Goal: Information Seeking & Learning: Learn about a topic

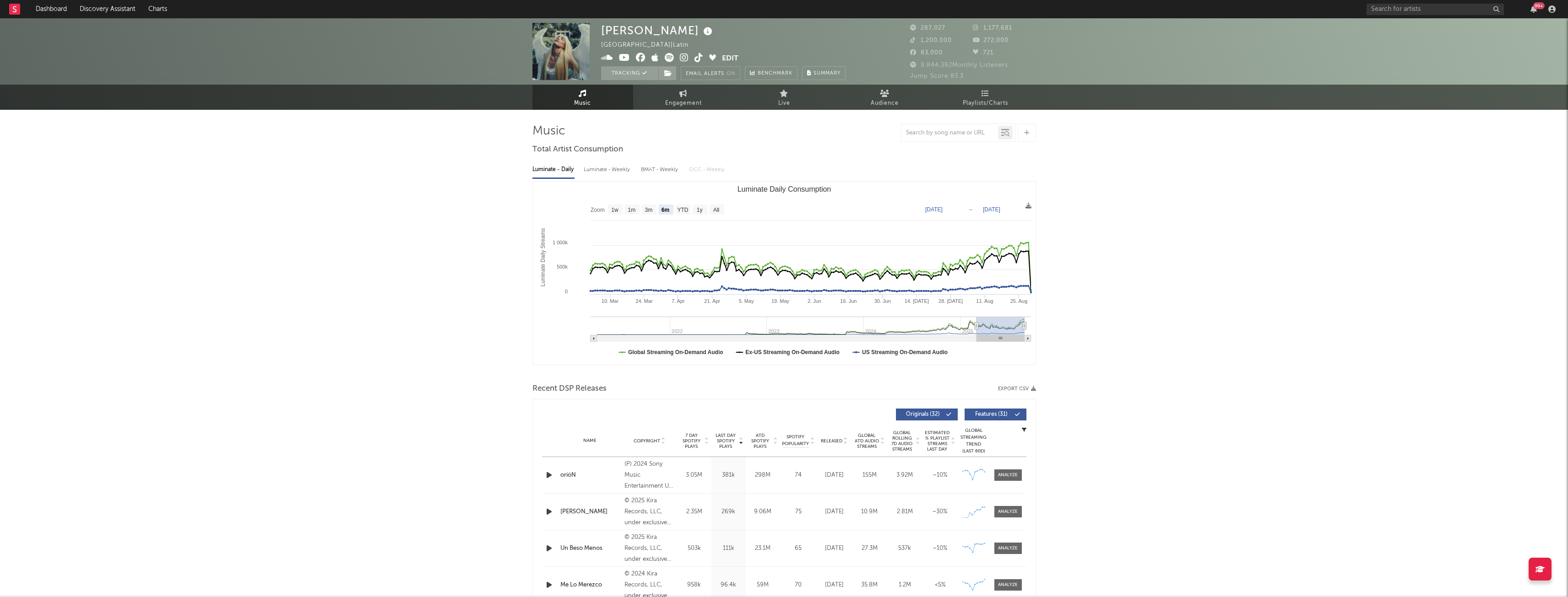
select select "6m"
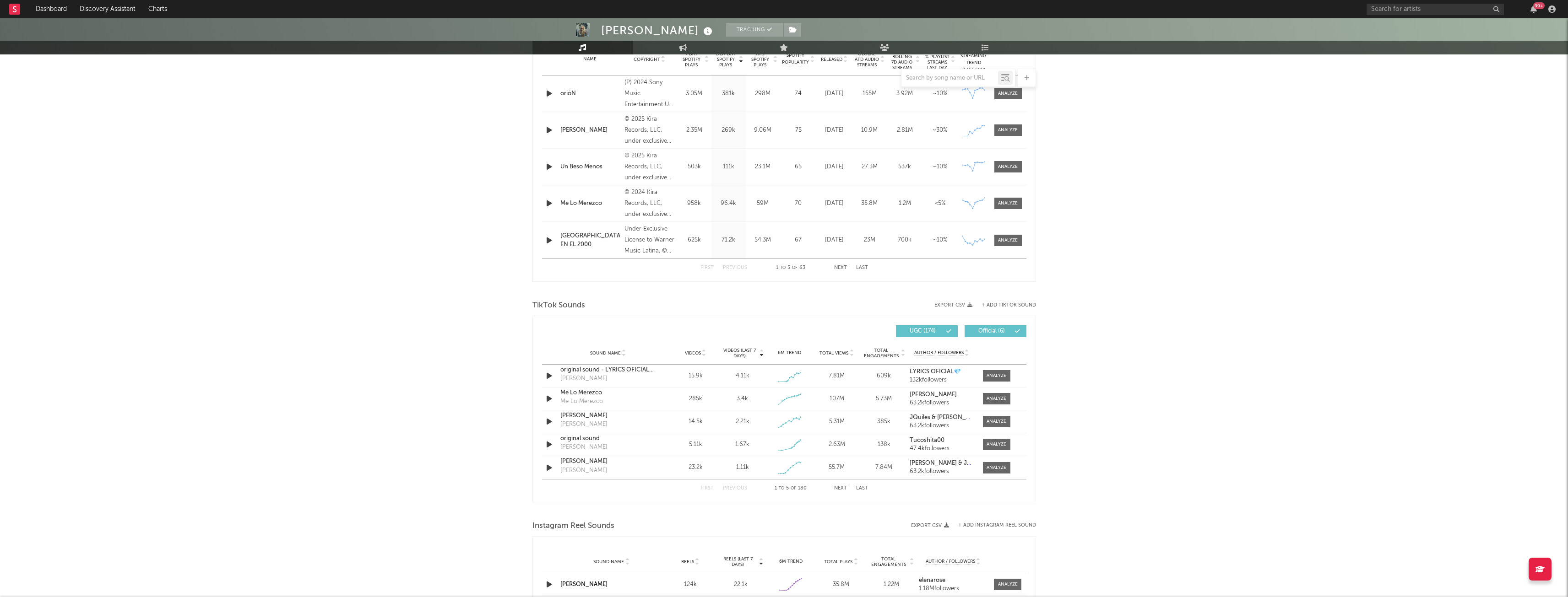
scroll to position [381, 0]
click at [1001, 381] on span at bounding box center [996, 377] width 27 height 11
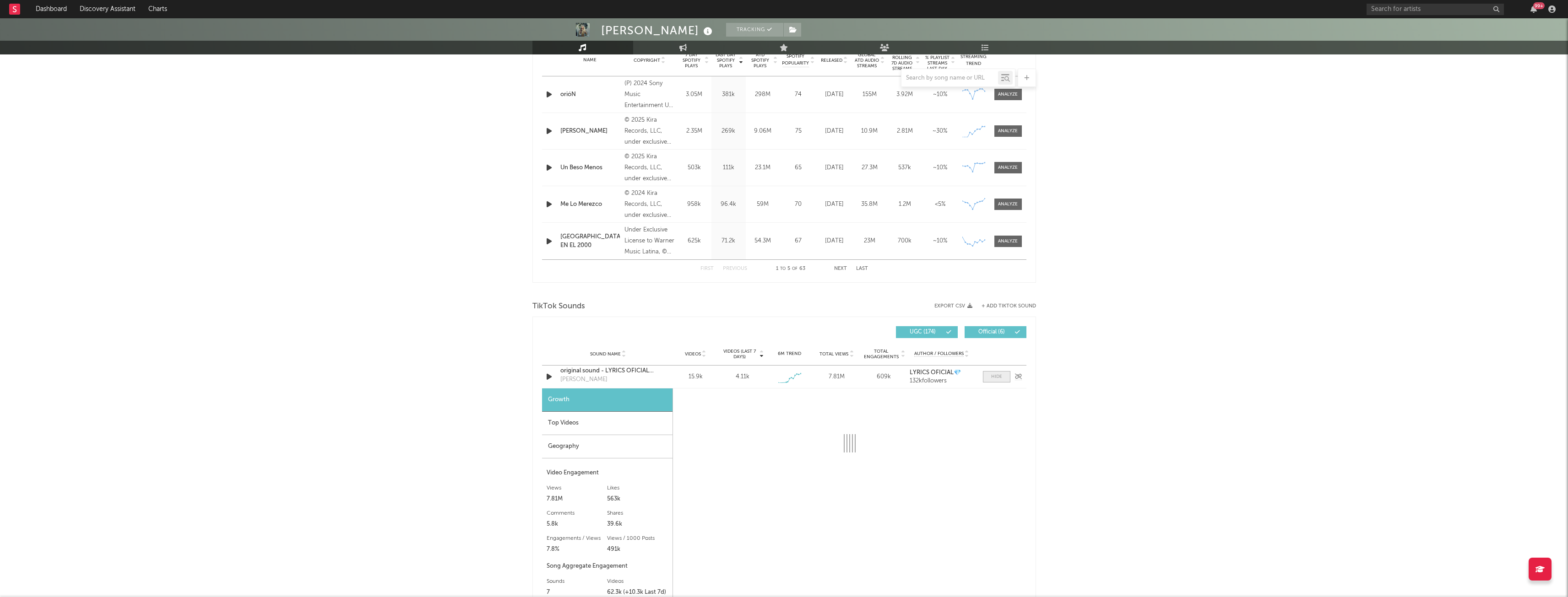
select select "1w"
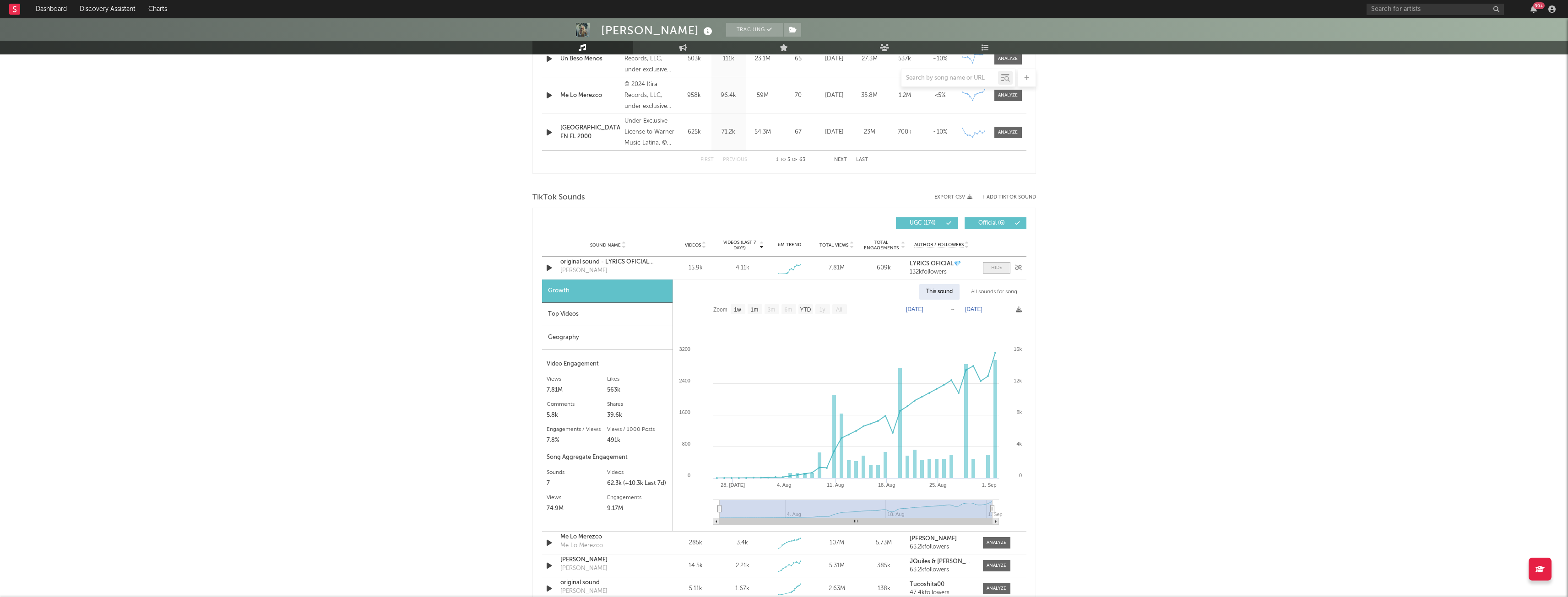
scroll to position [490, 0]
click at [609, 261] on div "original sound - LYRICS OFICIAL💎" at bounding box center [609, 263] width 96 height 9
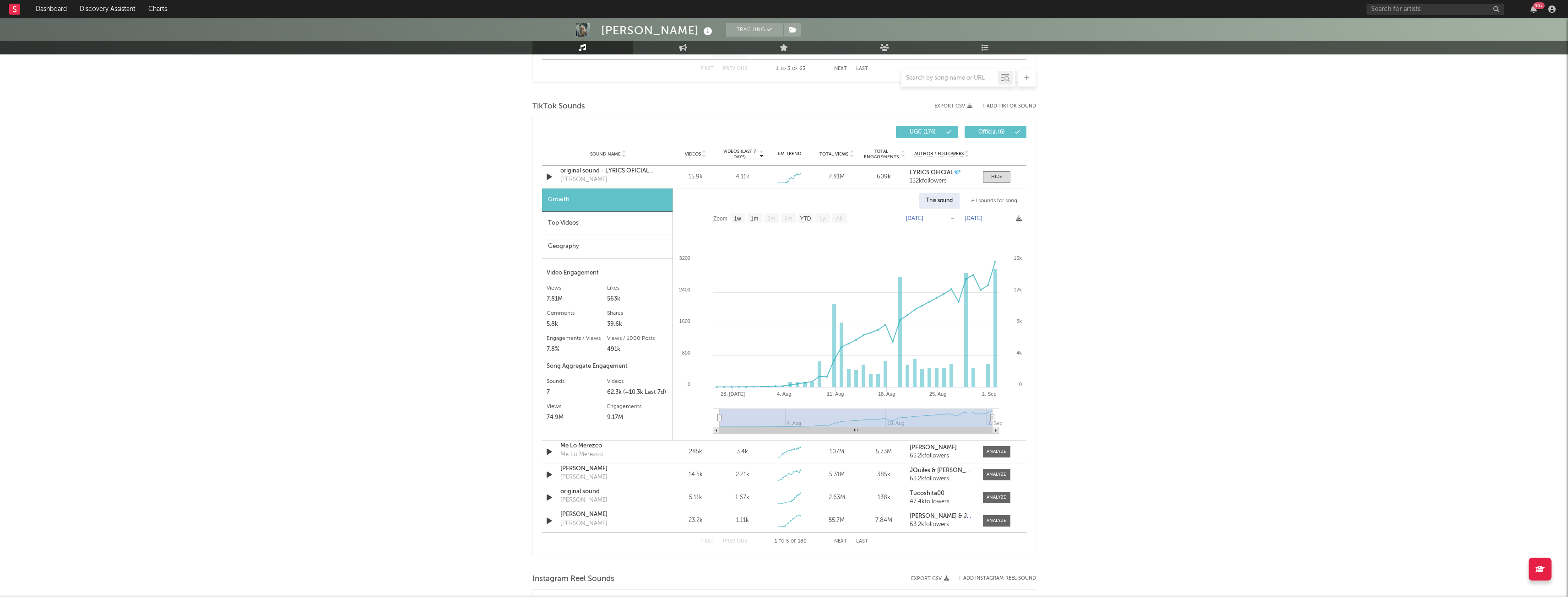
scroll to position [580, 0]
click at [602, 225] on div "Top Videos" at bounding box center [608, 224] width 131 height 23
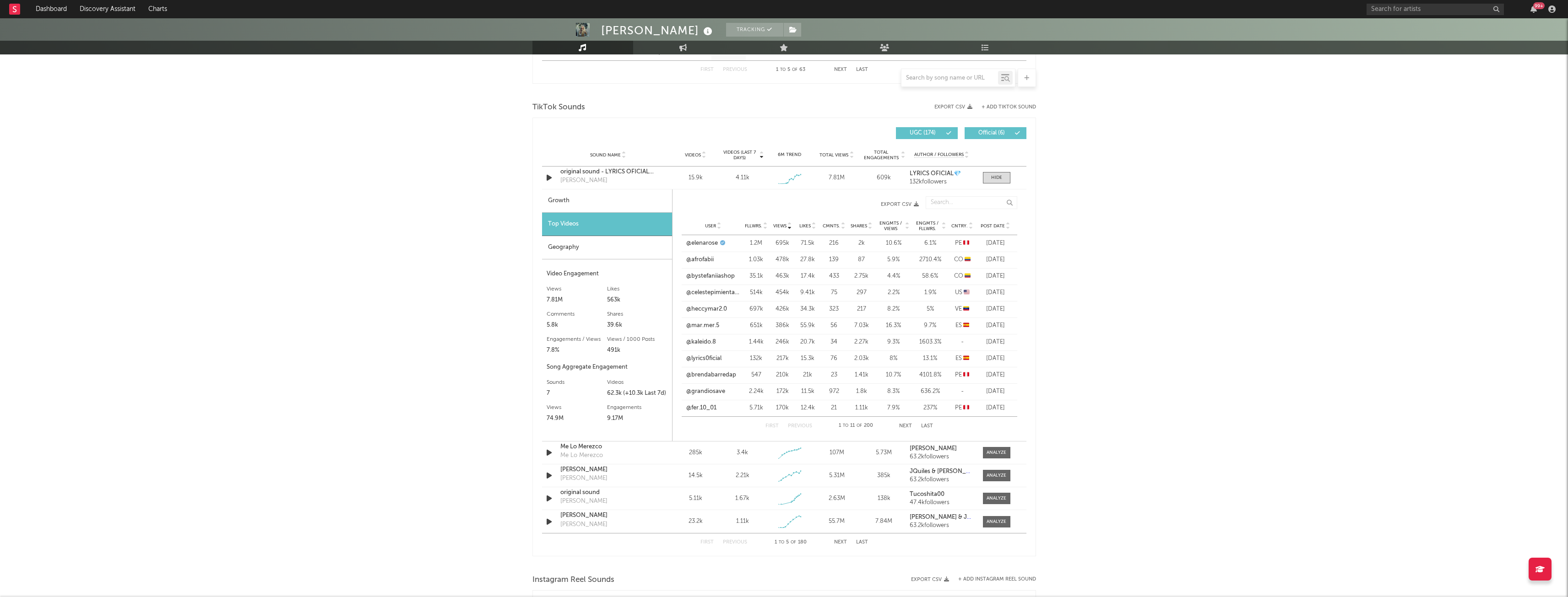
click at [608, 248] on div "Geography" at bounding box center [607, 247] width 130 height 23
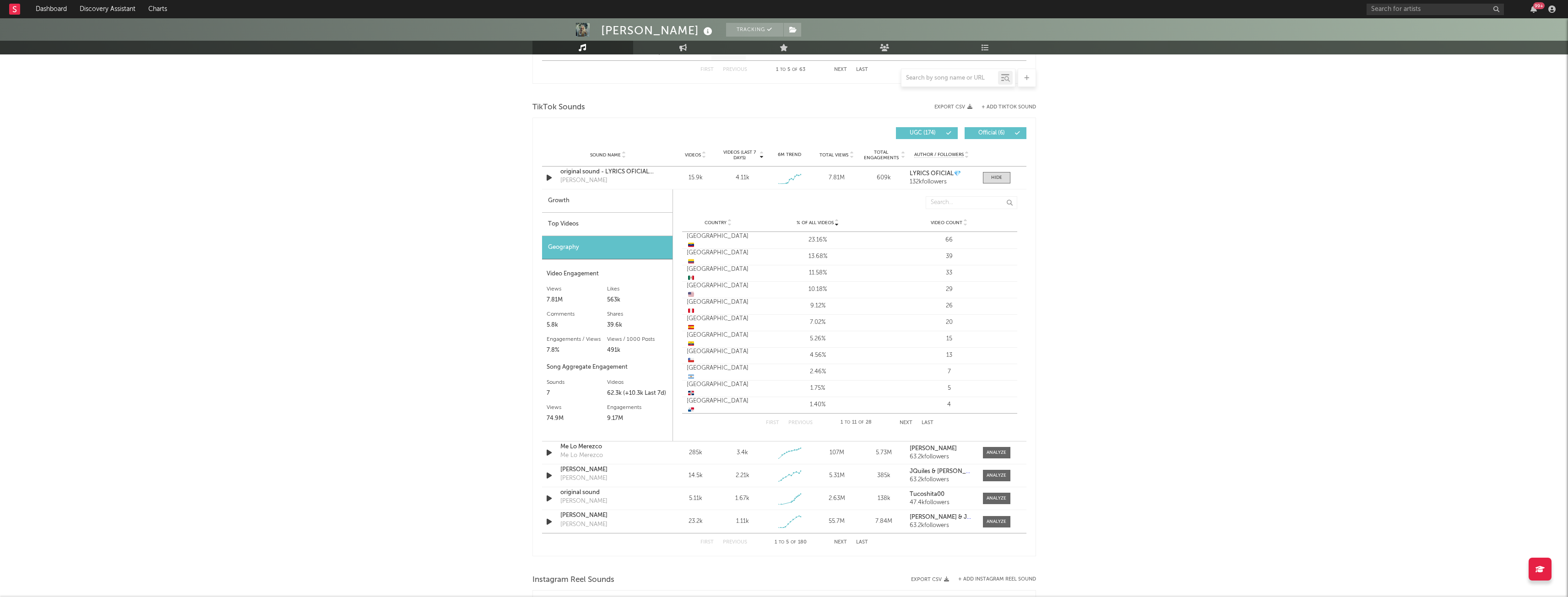
scroll to position [630, 0]
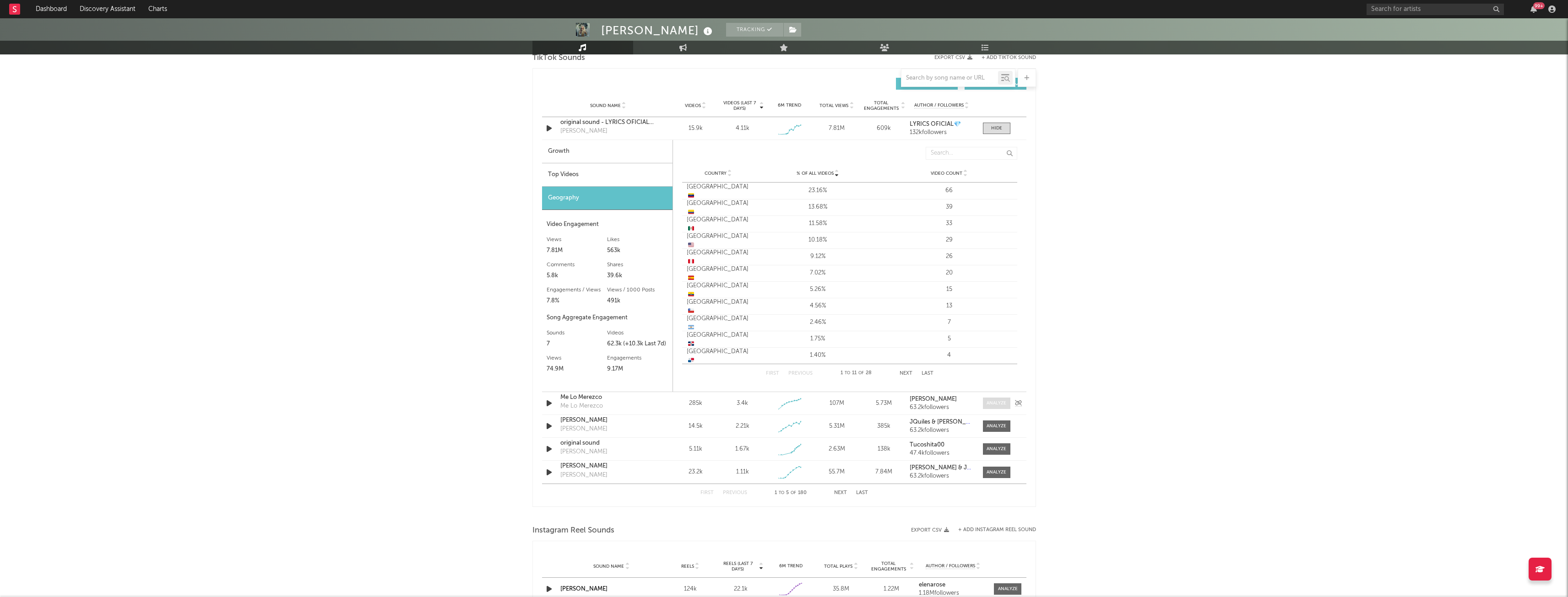
click at [993, 400] on div at bounding box center [996, 403] width 20 height 7
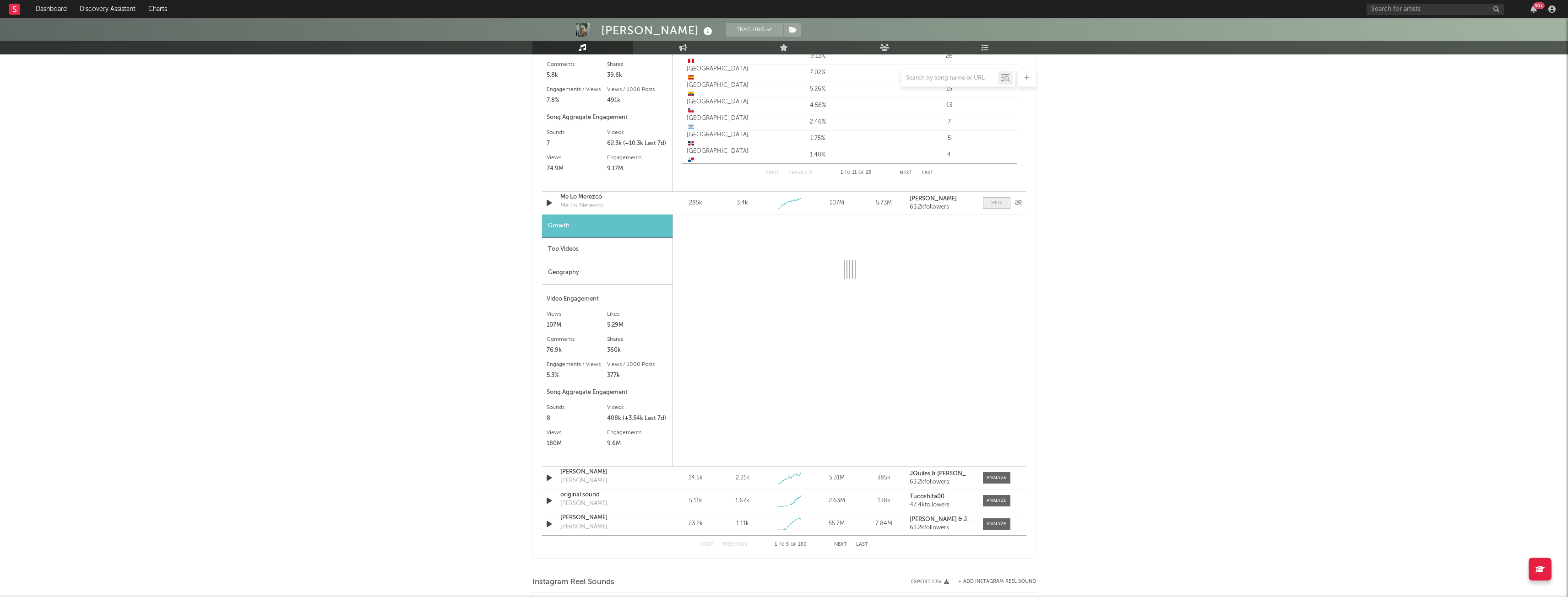
scroll to position [833, 0]
select select "6m"
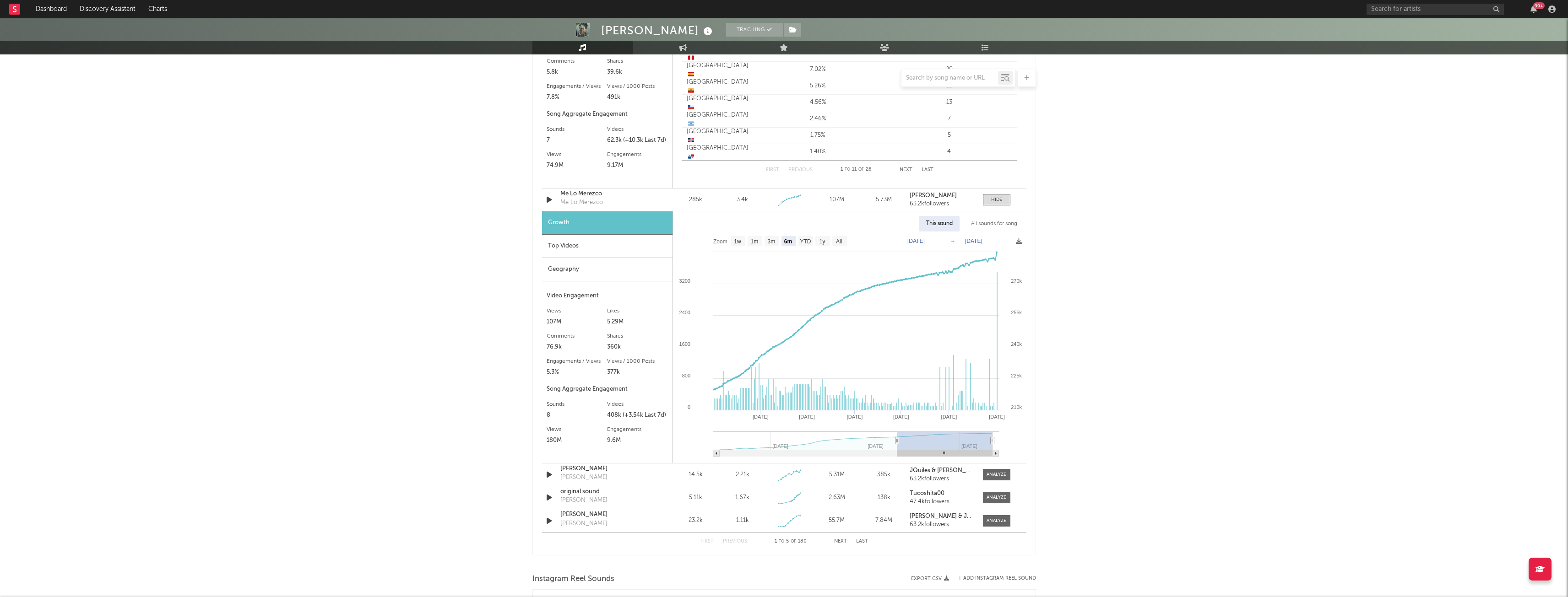
click at [587, 253] on div "Top Videos" at bounding box center [608, 246] width 131 height 23
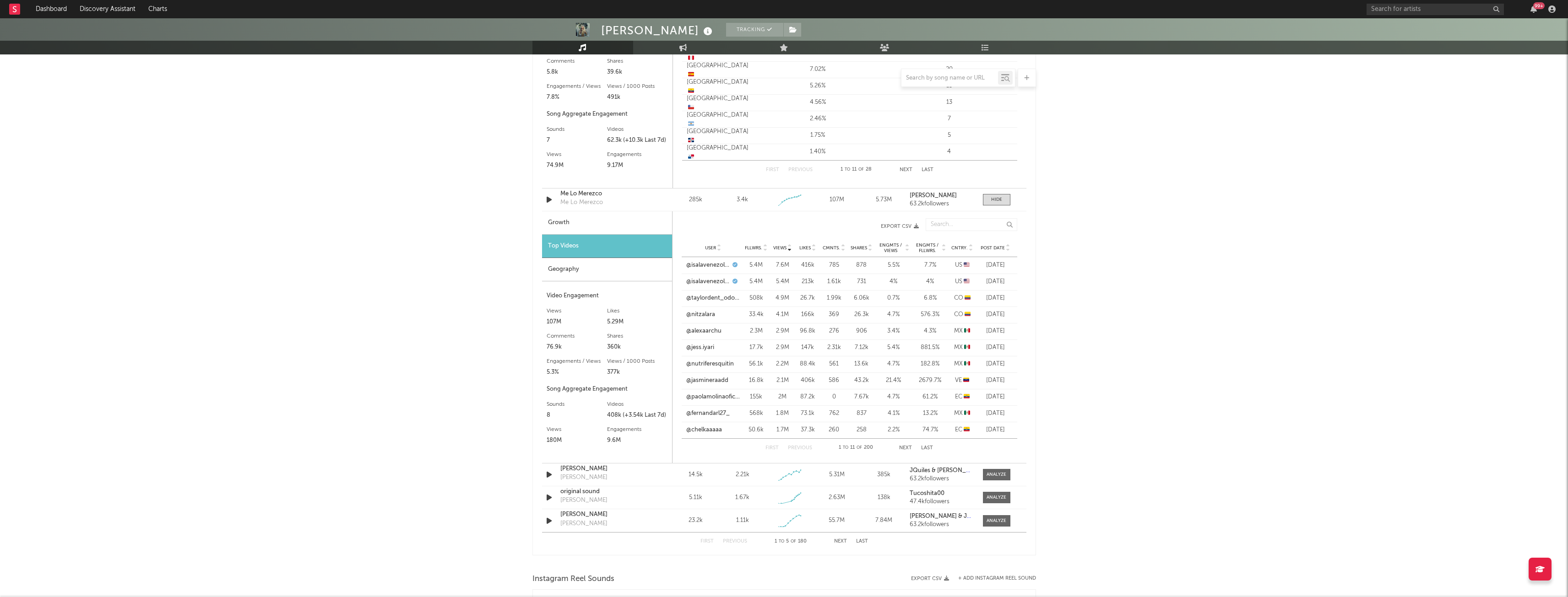
click at [599, 264] on div "Geography" at bounding box center [607, 270] width 130 height 23
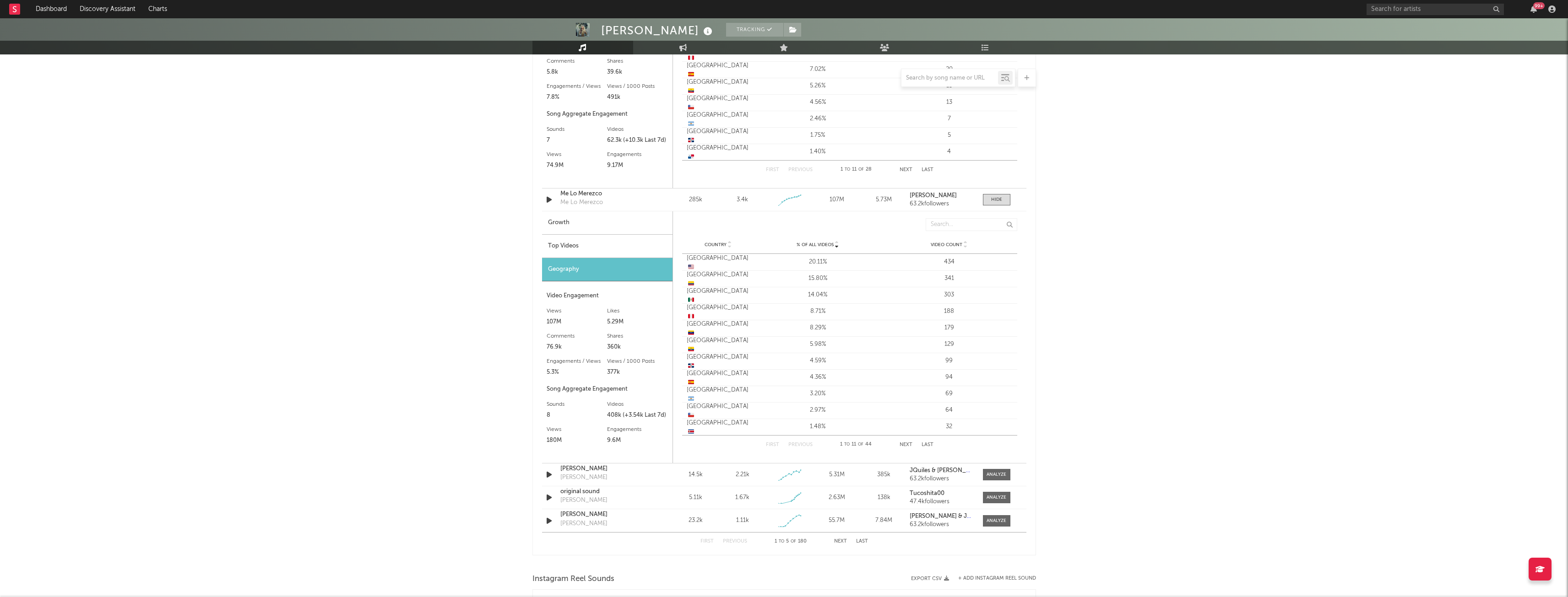
click at [579, 215] on div "Growth" at bounding box center [608, 223] width 131 height 23
select select "6m"
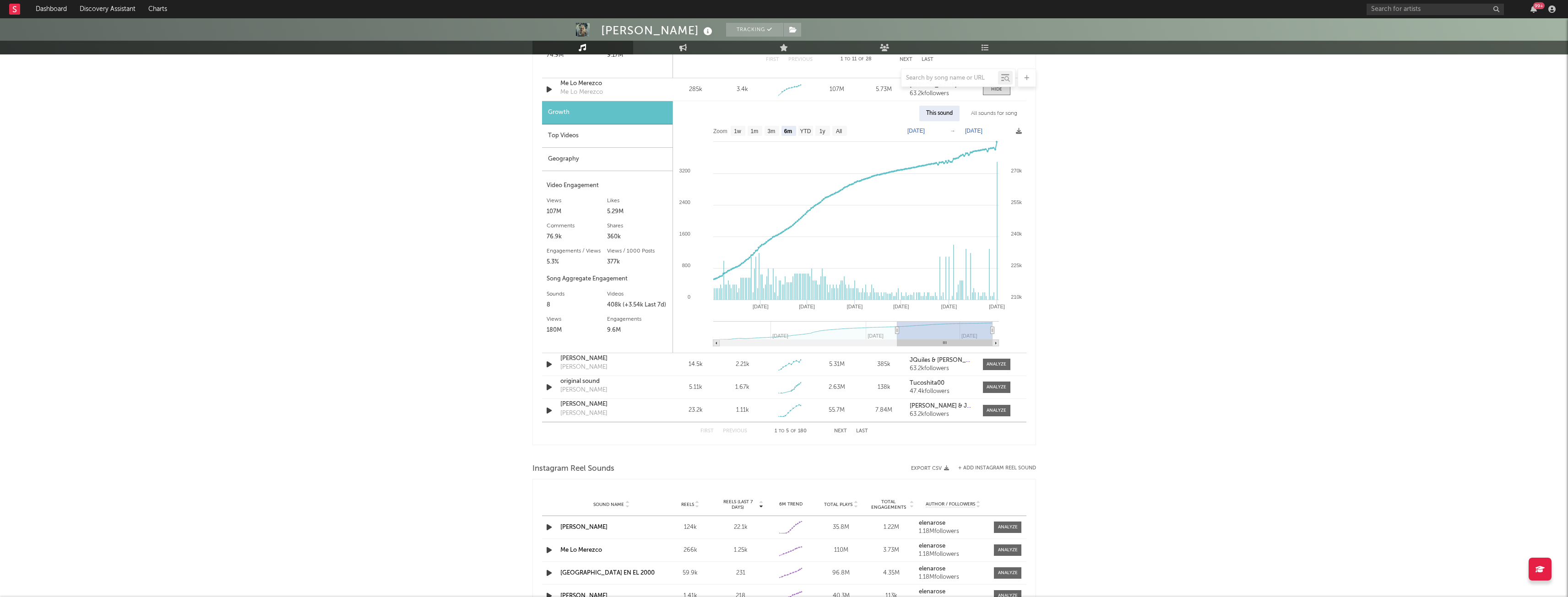
scroll to position [942, 0]
click at [576, 135] on div "Top Videos" at bounding box center [608, 136] width 131 height 23
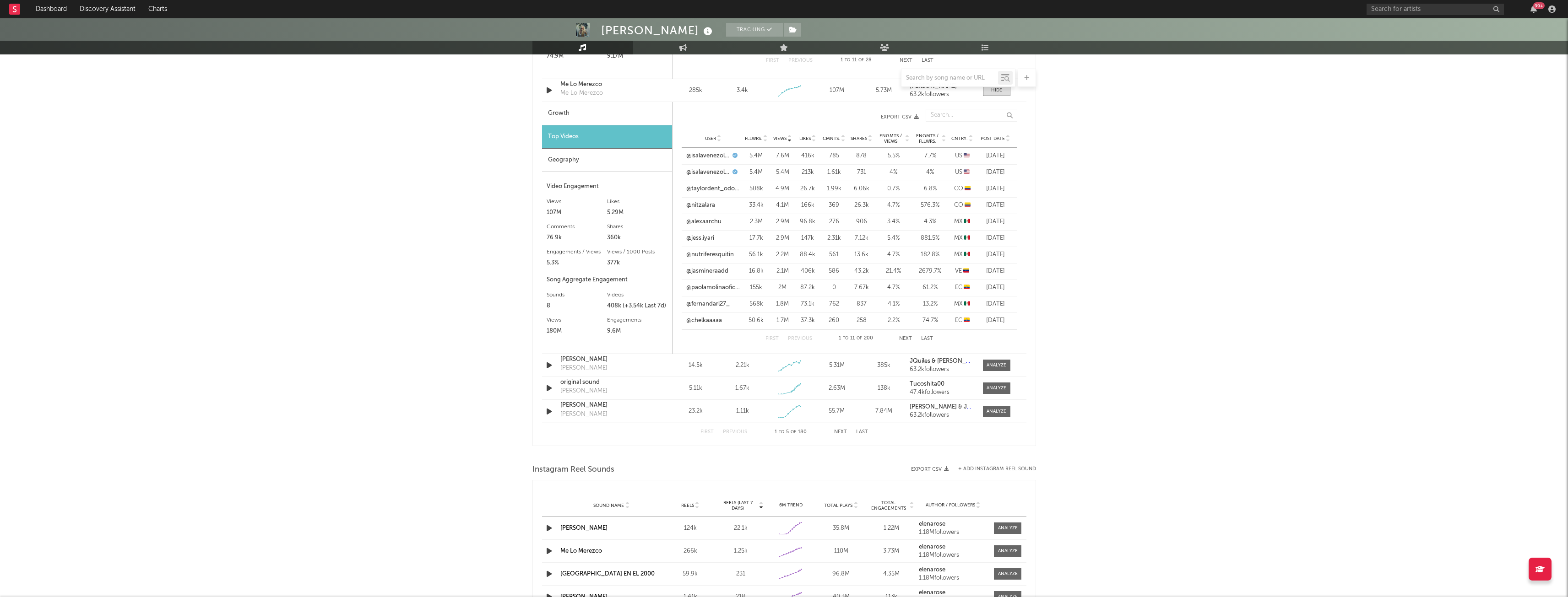
click at [573, 160] on div "Geography" at bounding box center [607, 160] width 130 height 23
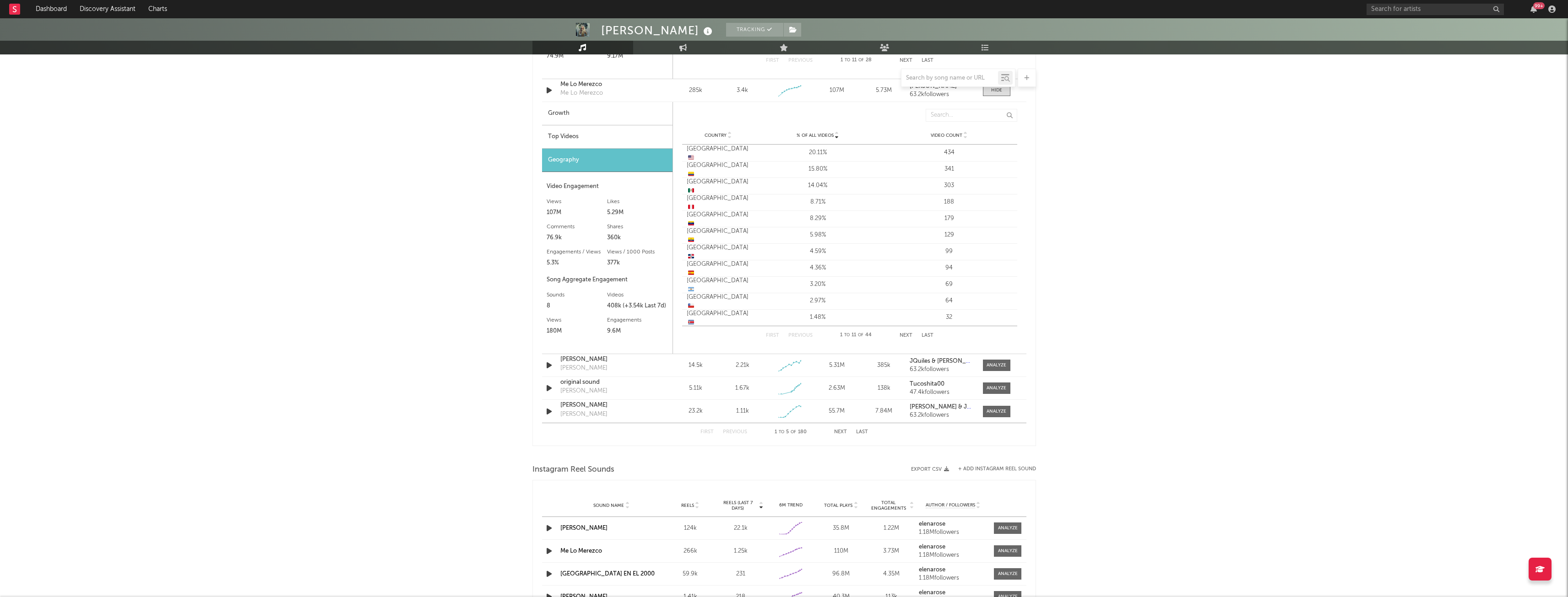
scroll to position [959, 0]
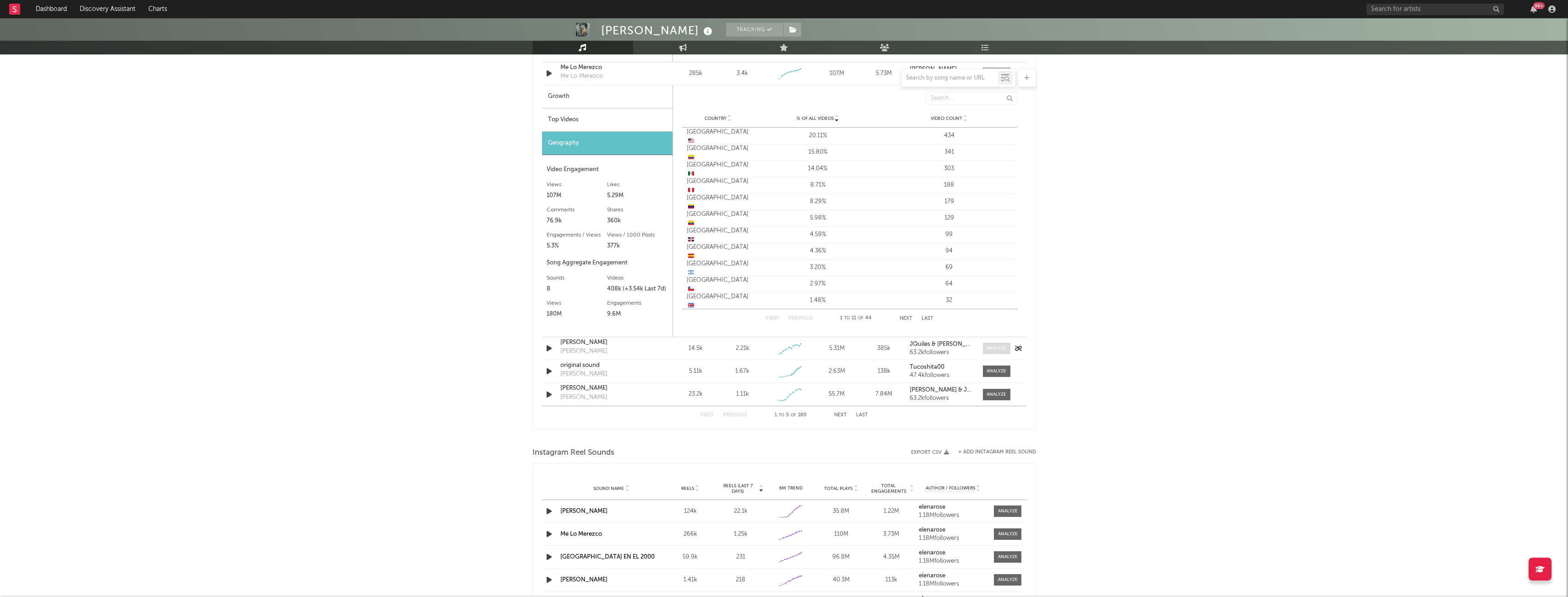
click at [986, 348] on span at bounding box center [996, 348] width 27 height 11
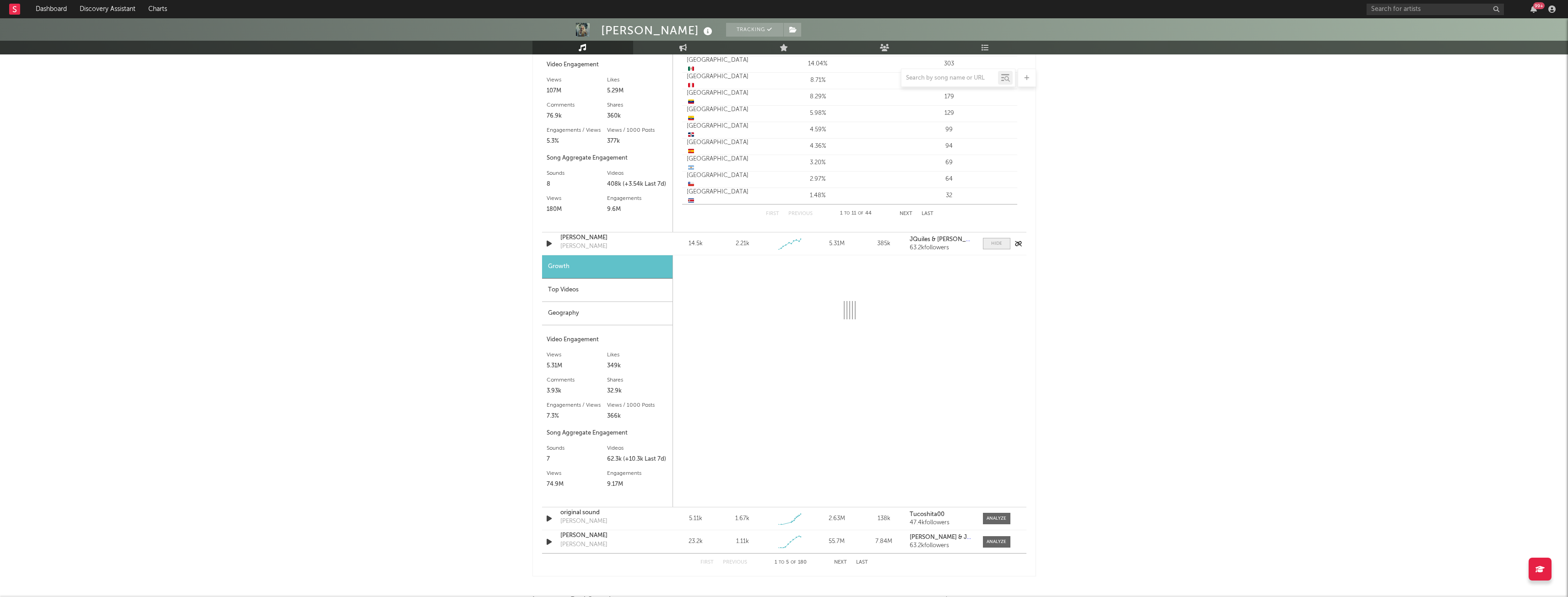
select select "1w"
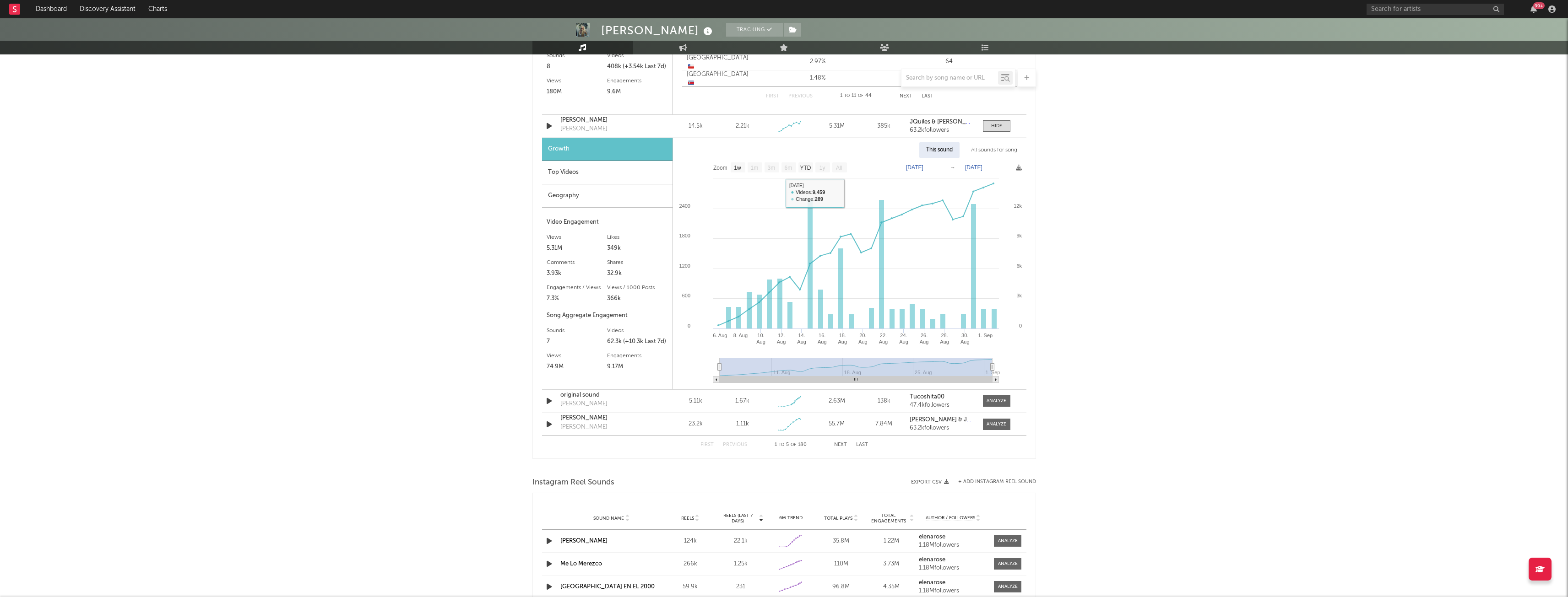
scroll to position [1181, 0]
click at [989, 402] on div at bounding box center [996, 401] width 20 height 7
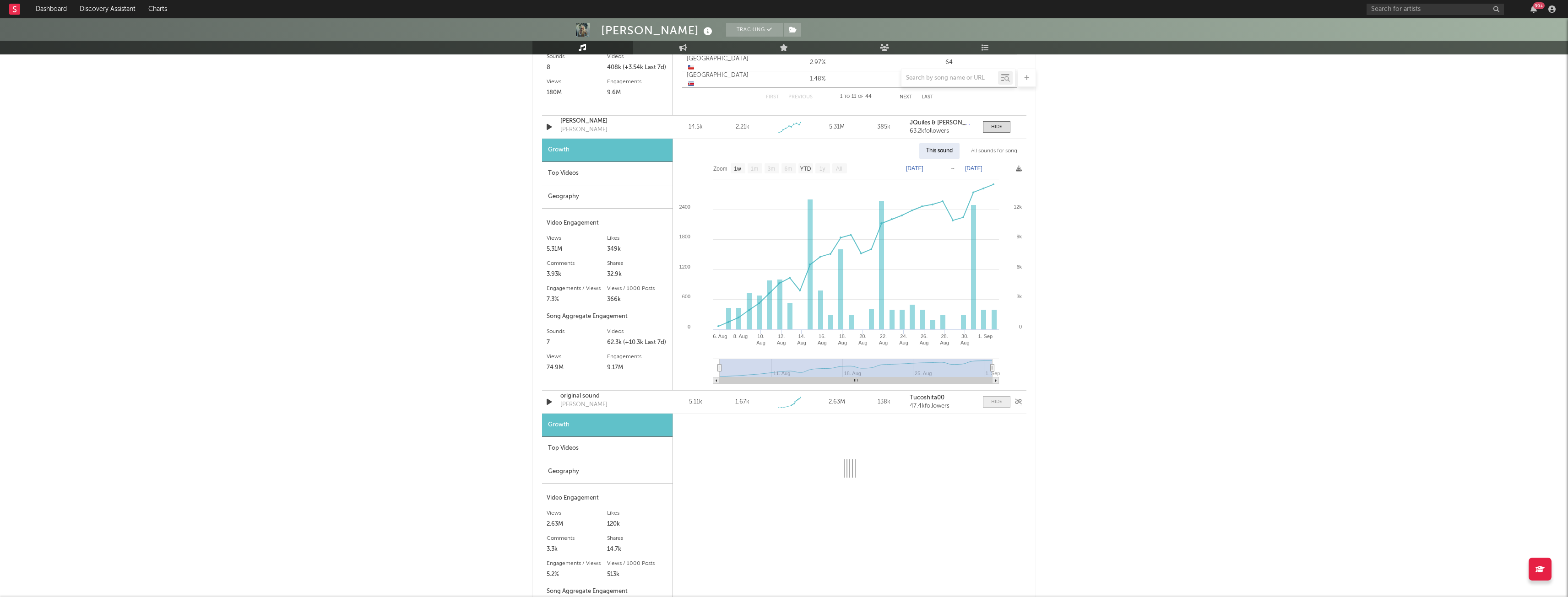
select select "1w"
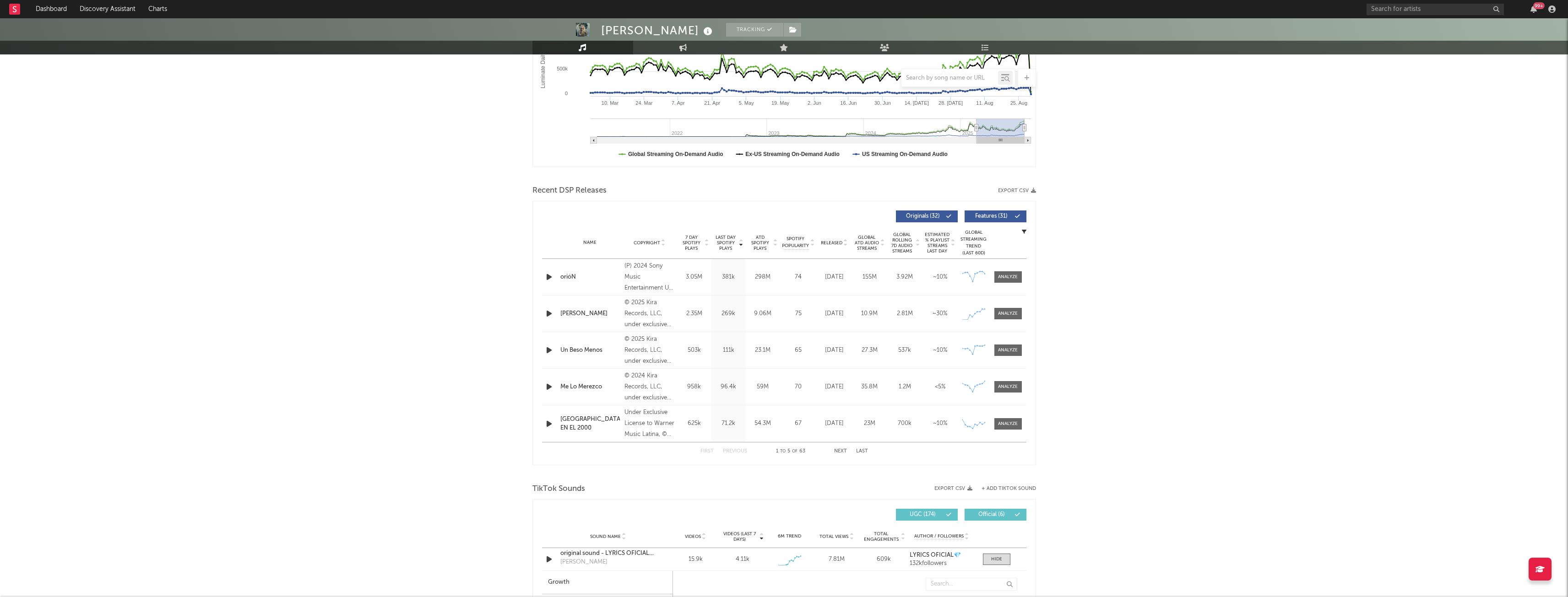
scroll to position [0, 0]
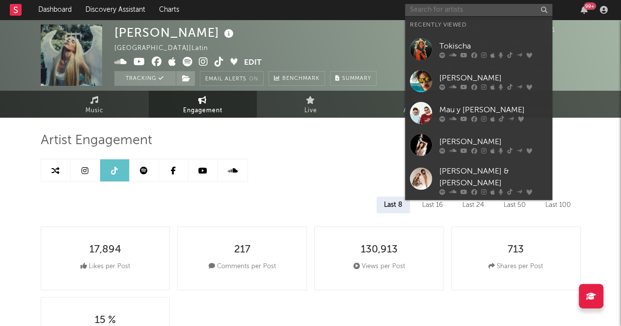
click at [486, 7] on input "text" at bounding box center [478, 10] width 147 height 12
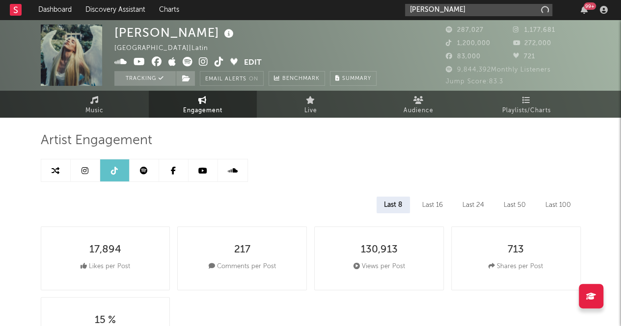
type input "dann"
select select "6m"
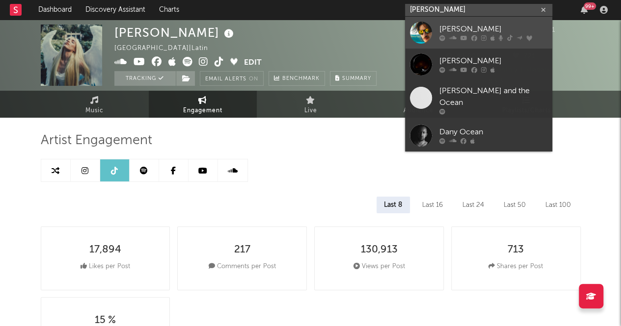
type input "[PERSON_NAME]"
click at [471, 25] on div "[PERSON_NAME]" at bounding box center [493, 30] width 108 height 12
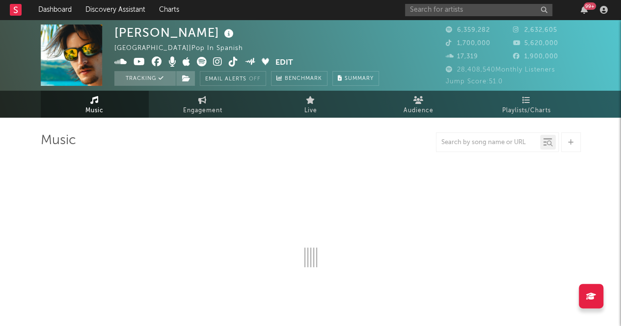
select select "6m"
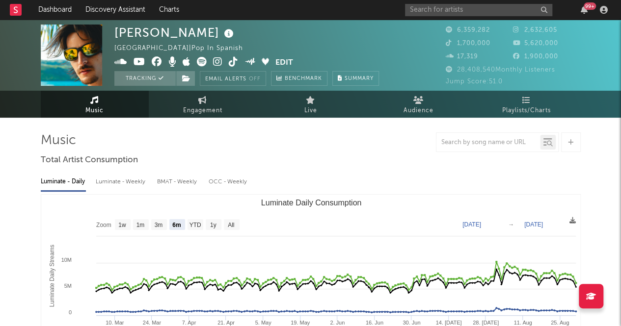
select select "6m"
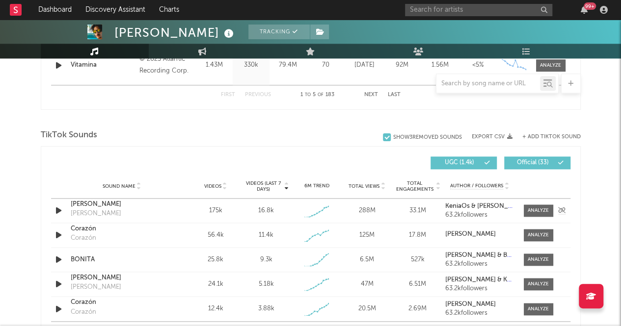
scroll to position [646, 0]
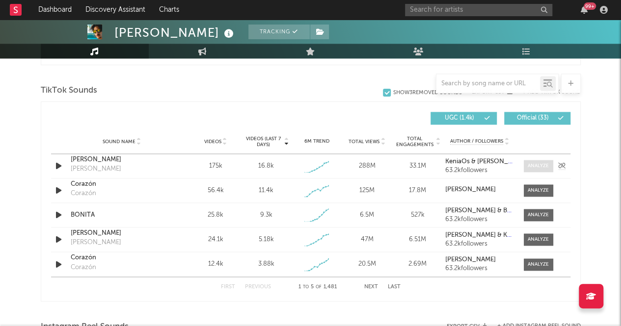
click at [535, 161] on span at bounding box center [538, 166] width 29 height 12
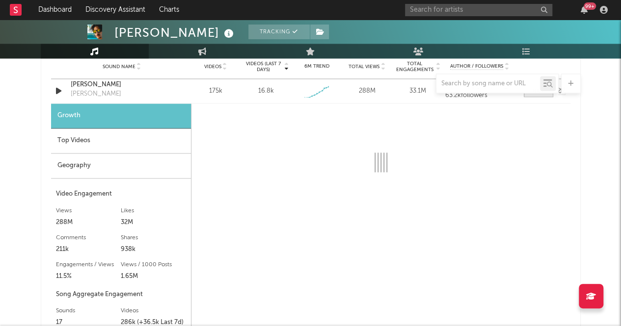
select select "1w"
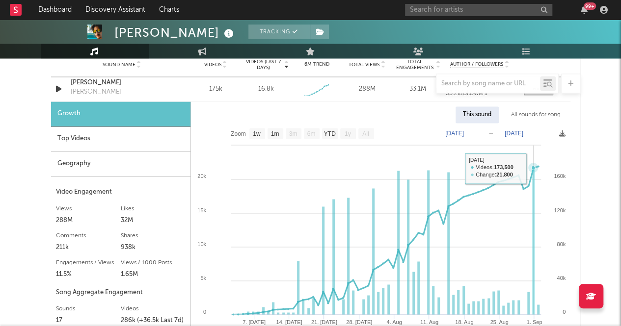
scroll to position [724, 0]
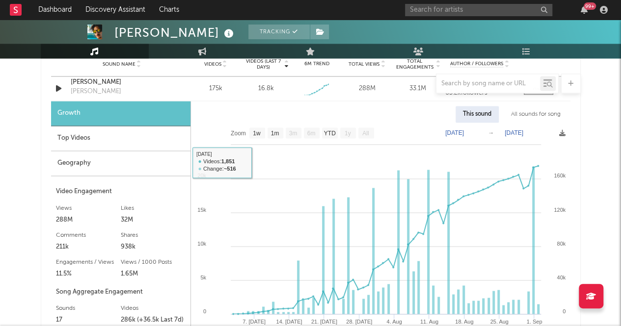
click at [63, 135] on div "Top Videos" at bounding box center [120, 138] width 139 height 25
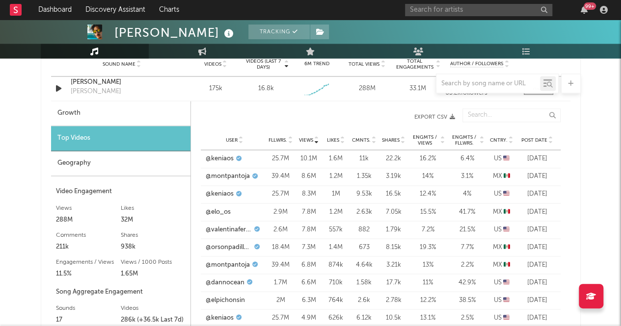
click at [111, 160] on div "Geography" at bounding box center [120, 163] width 139 height 25
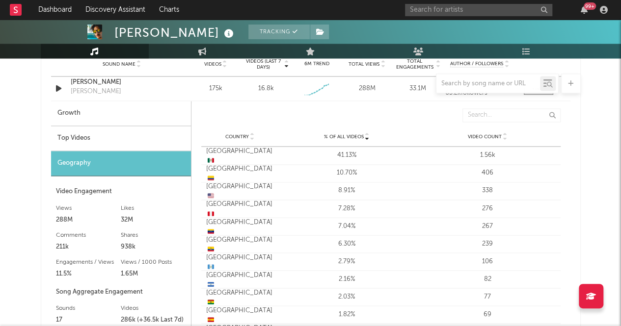
click at [128, 132] on div "Top Videos" at bounding box center [121, 138] width 140 height 25
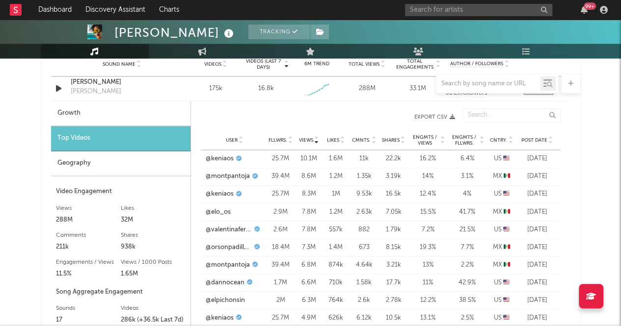
click at [114, 115] on div "Growth" at bounding box center [120, 113] width 139 height 25
select select "1w"
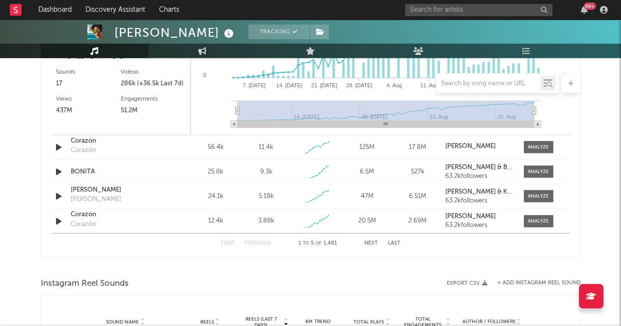
scroll to position [966, 0]
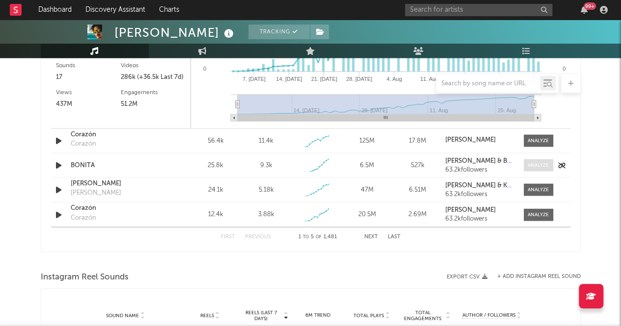
click at [533, 166] on div at bounding box center [537, 165] width 21 height 7
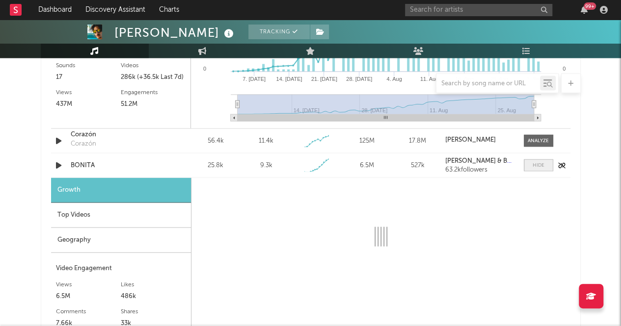
select select "1w"
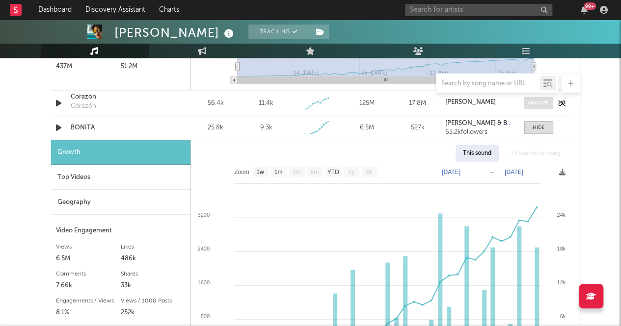
scroll to position [1003, 0]
click at [532, 108] on span at bounding box center [538, 104] width 29 height 12
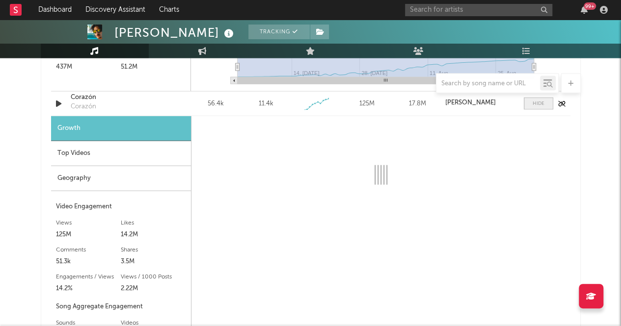
select select "1w"
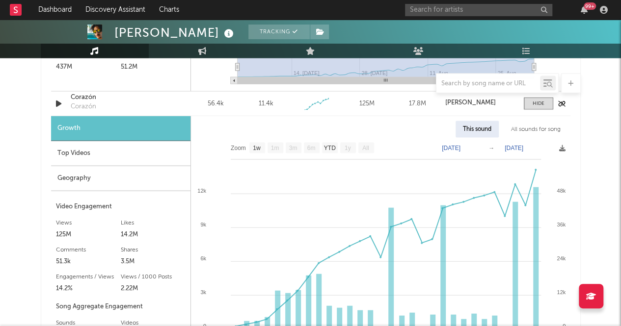
click at [86, 109] on div "Corazón" at bounding box center [84, 107] width 26 height 10
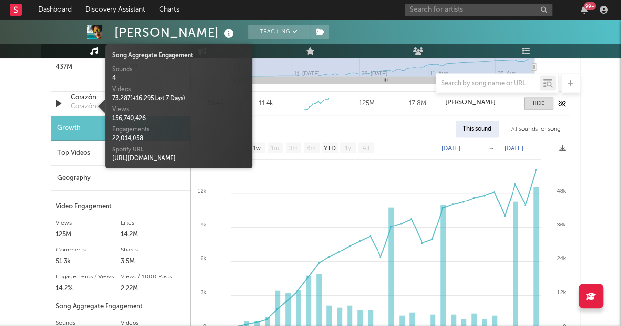
click at [79, 106] on div "Corazón" at bounding box center [84, 107] width 26 height 10
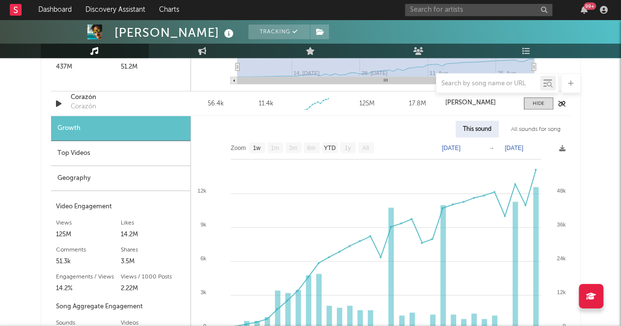
click at [79, 106] on div "Corazón" at bounding box center [84, 107] width 26 height 10
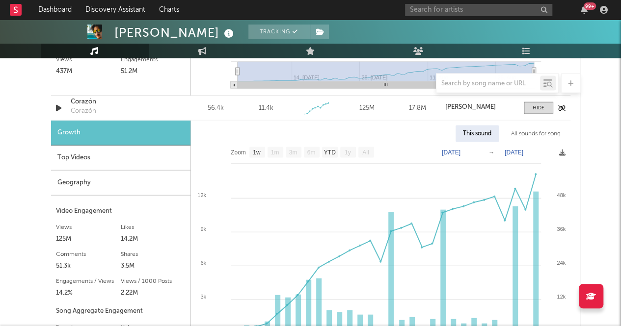
scroll to position [998, 0]
click at [81, 102] on div "Corazón" at bounding box center [122, 103] width 103 height 10
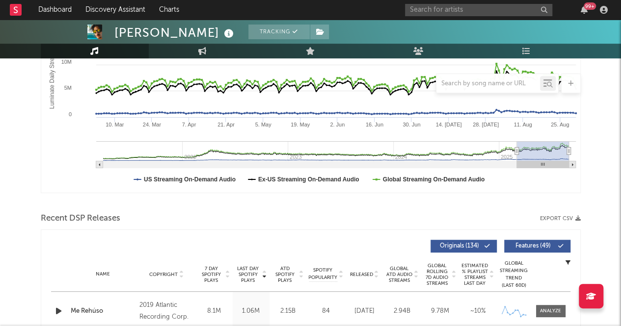
scroll to position [0, 0]
